Goal: Information Seeking & Learning: Learn about a topic

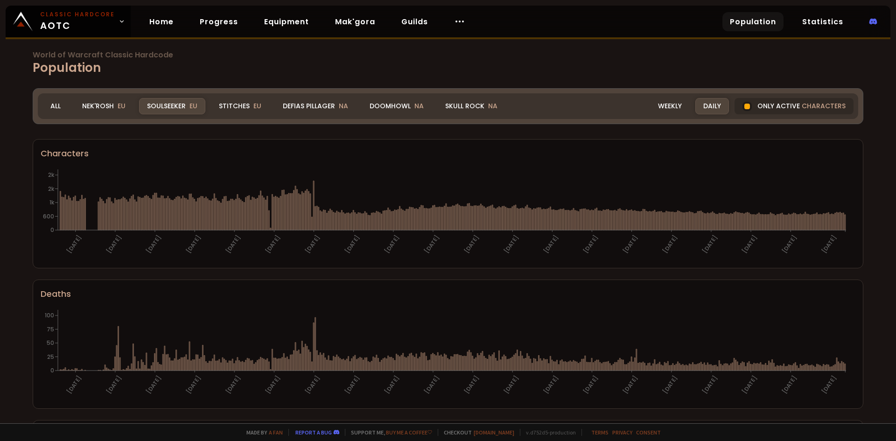
click at [185, 110] on div "Soulseeker EU" at bounding box center [172, 106] width 66 height 16
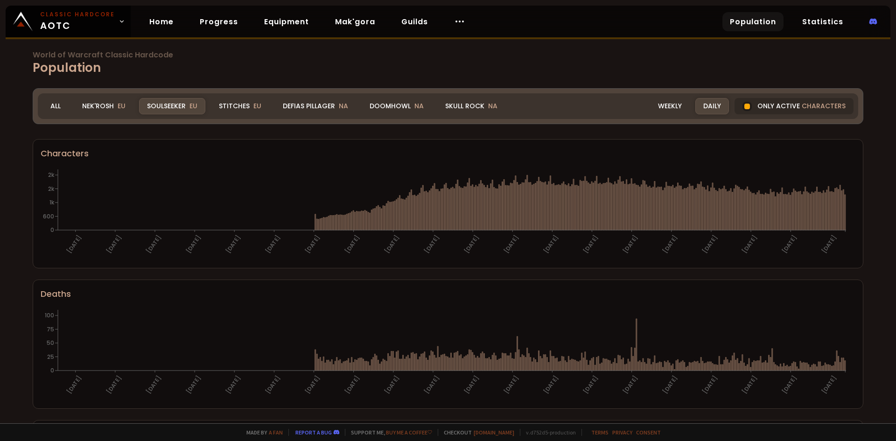
click at [231, 112] on div "Stitches EU" at bounding box center [240, 106] width 58 height 16
click at [183, 101] on div "Soulseeker EU" at bounding box center [172, 106] width 66 height 16
click at [231, 106] on div "Stitches EU" at bounding box center [240, 106] width 58 height 16
click at [310, 141] on section "Characters [DATE] [DATE] [DATE] [DATE] [DATE] [DATE] [DATE] [DATE] [DATE] [DATE…" at bounding box center [448, 203] width 831 height 129
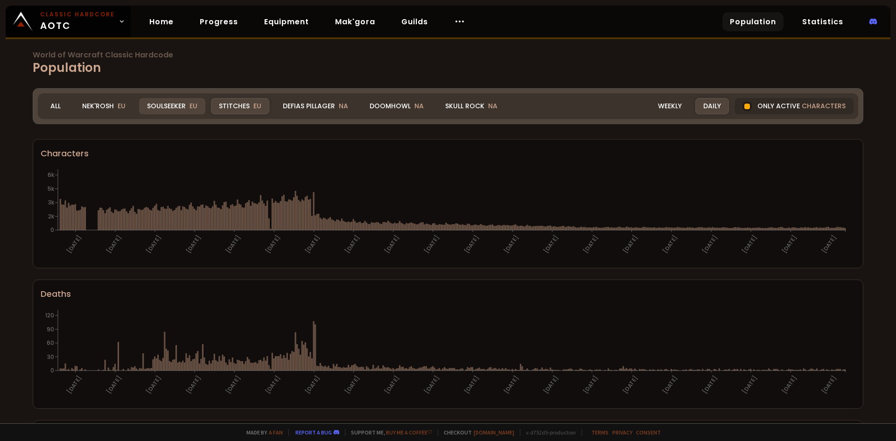
click at [171, 104] on div "Soulseeker EU" at bounding box center [172, 106] width 66 height 16
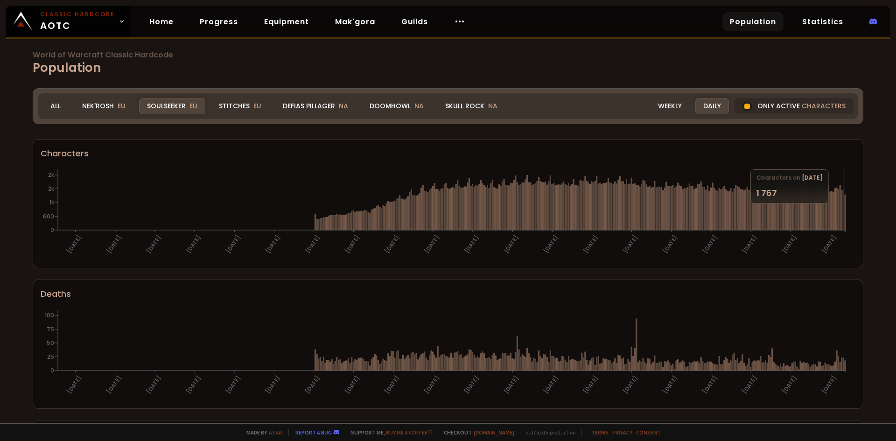
click at [844, 196] on icon "[DATE] [DATE] [DATE] [DATE] [DATE] [DATE] [DATE] [DATE] [DATE] [DATE] [DATE] [D…" at bounding box center [445, 213] width 808 height 93
click at [846, 198] on icon at bounding box center [845, 212] width 1 height 35
click at [831, 210] on icon at bounding box center [830, 211] width 1 height 38
